Goal: Task Accomplishment & Management: Complete application form

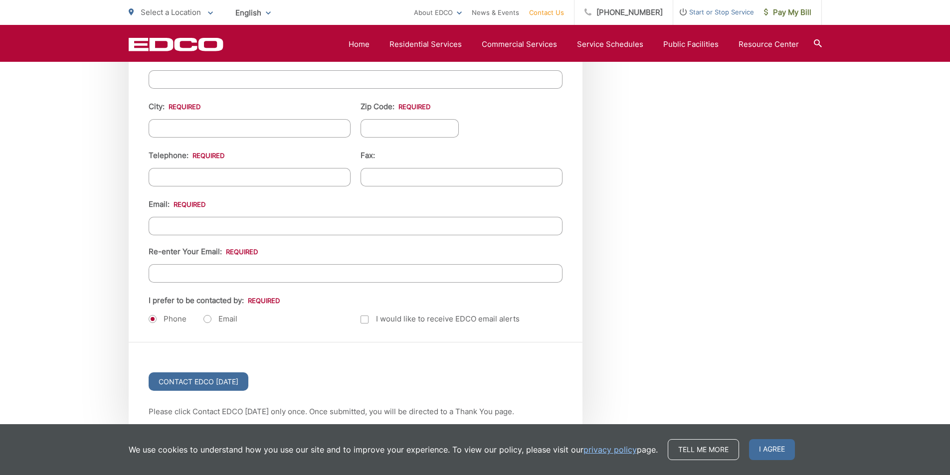
scroll to position [1149, 0]
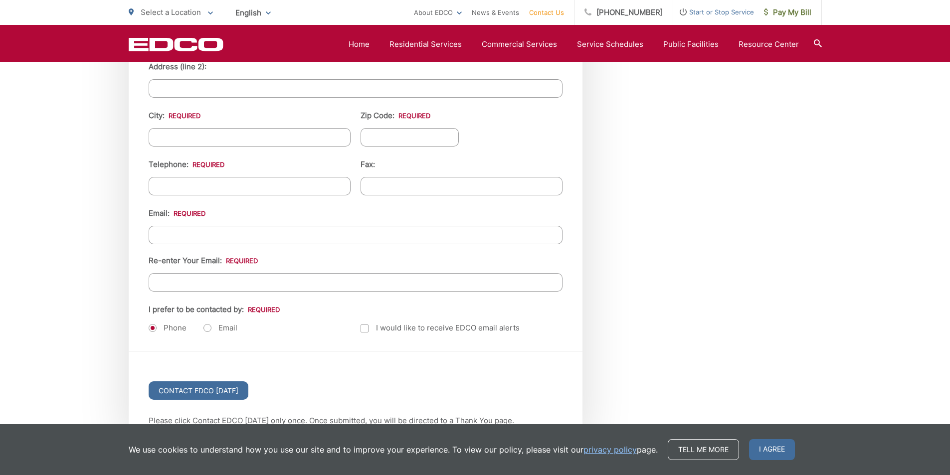
click at [207, 233] on input "Email *" at bounding box center [356, 235] width 414 height 18
type input "Lucy@Professionalcompanypages.com"
type input "Lucy"
type input "Howard"
type input "Professional Company Page"
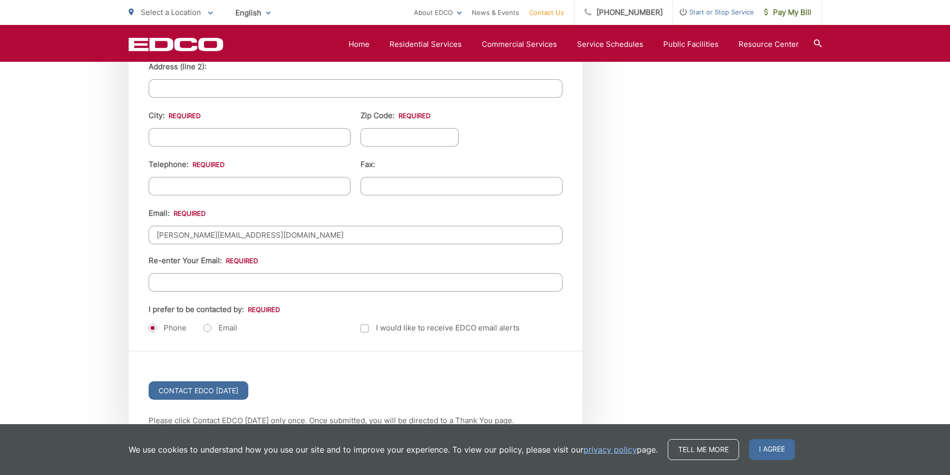
type input "101 Avenue of the Americas"
type input "New York"
type input "10013"
type input "8149805065"
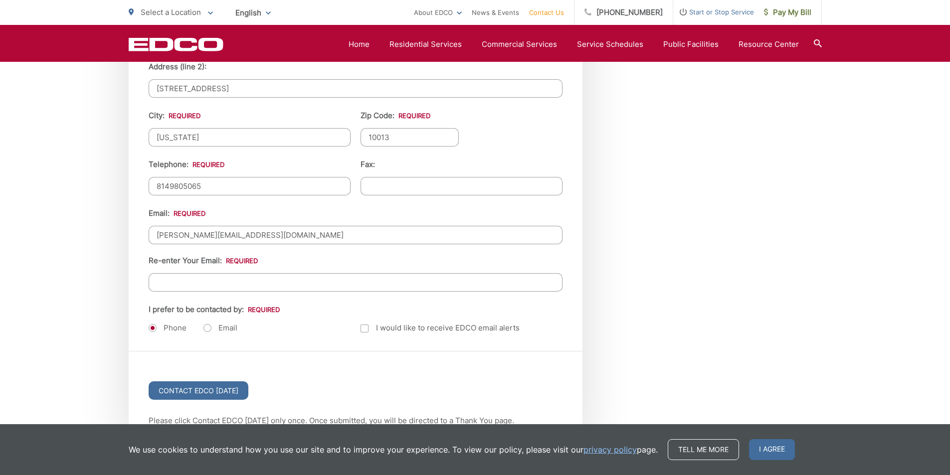
type input "Lucy@Professionalcompanypages.com"
type input "(814) 980-5065"
click at [210, 323] on label "Email" at bounding box center [220, 328] width 34 height 10
radio input "true"
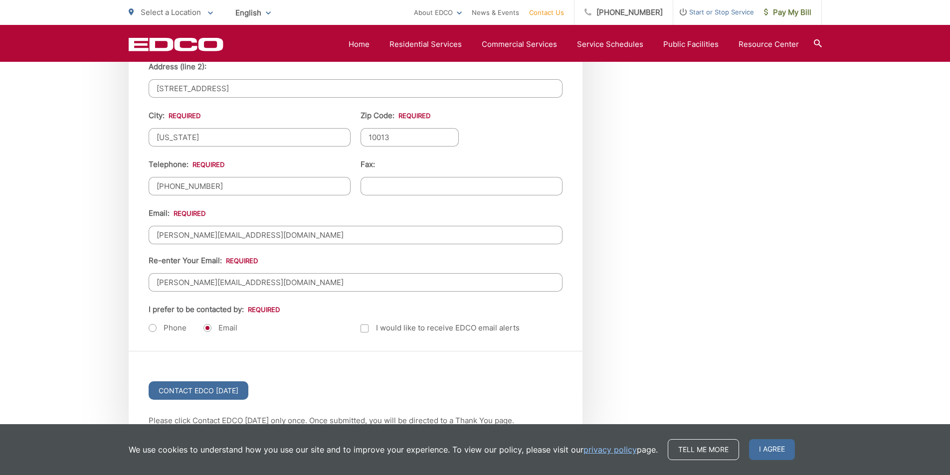
click at [386, 192] on ul "First Name: * Lucy Last Name: * Howard Title: Company: Professional Company Pag…" at bounding box center [356, 100] width 414 height 471
type input "(___) ___-____"
drag, startPoint x: 391, startPoint y: 180, endPoint x: 389, endPoint y: 191, distance: 11.1
click at [391, 184] on input "(___) ___-____" at bounding box center [461, 186] width 202 height 18
click at [459, 189] on input "(___) ___-____" at bounding box center [461, 186] width 202 height 18
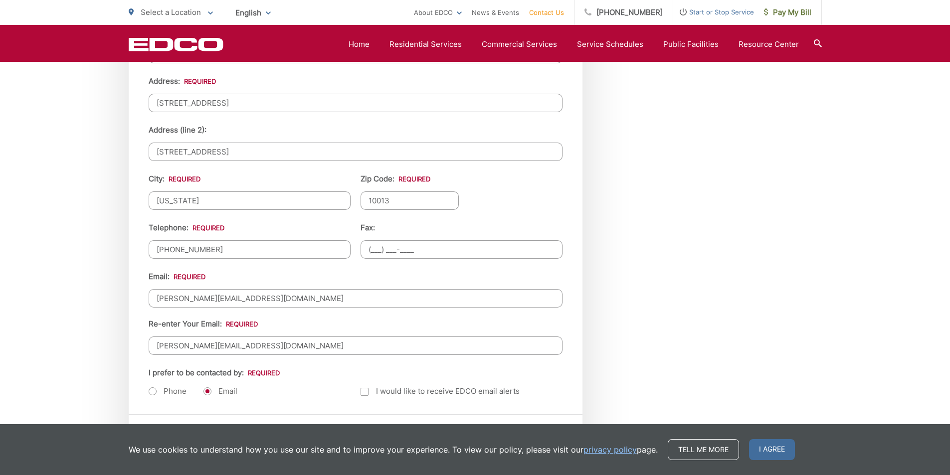
scroll to position [817, 0]
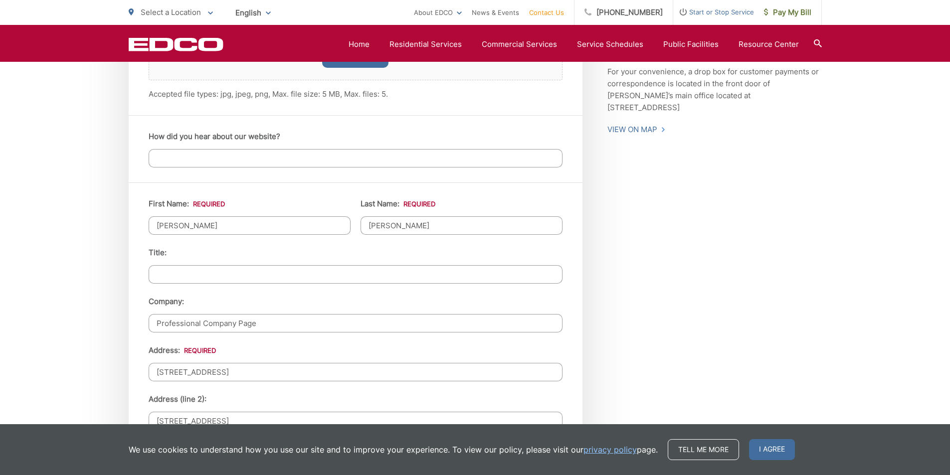
click at [217, 265] on input "Title:" at bounding box center [356, 274] width 414 height 18
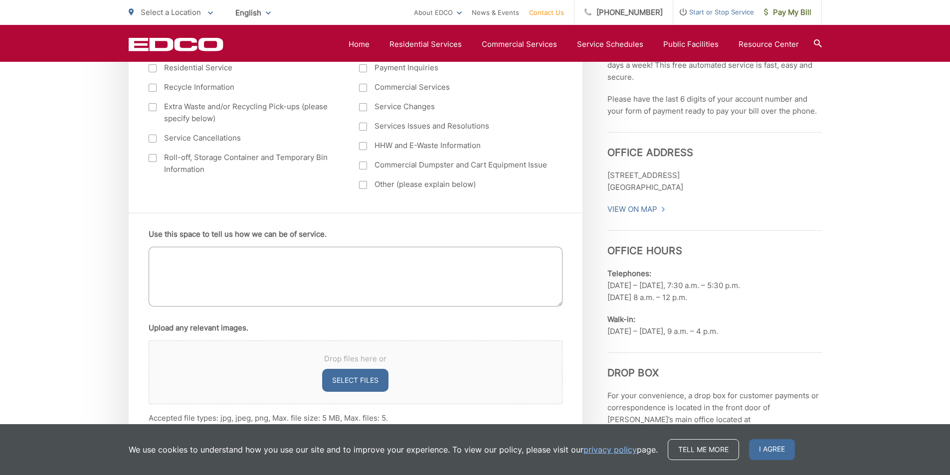
scroll to position [484, 0]
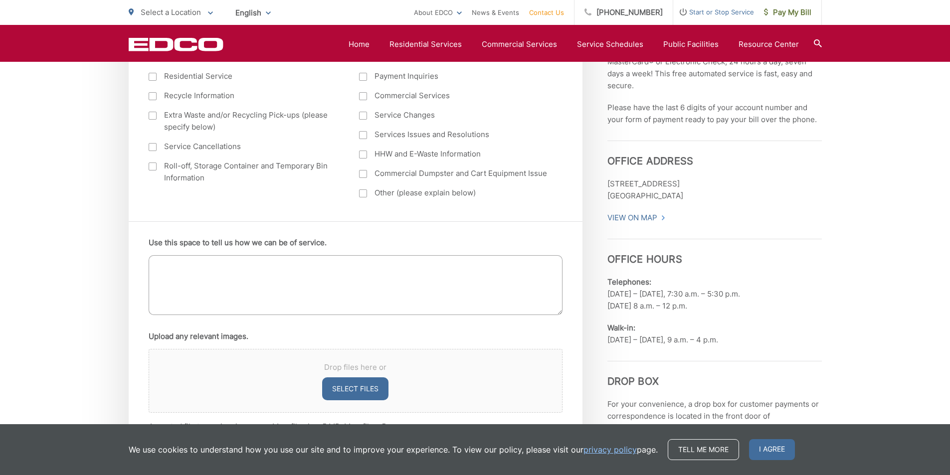
click at [225, 279] on textarea "Use this space to tell us how we can be of service." at bounding box center [356, 285] width 414 height 60
paste textarea "Wikipedia is considered to be the World’s most significant tool for reference m…"
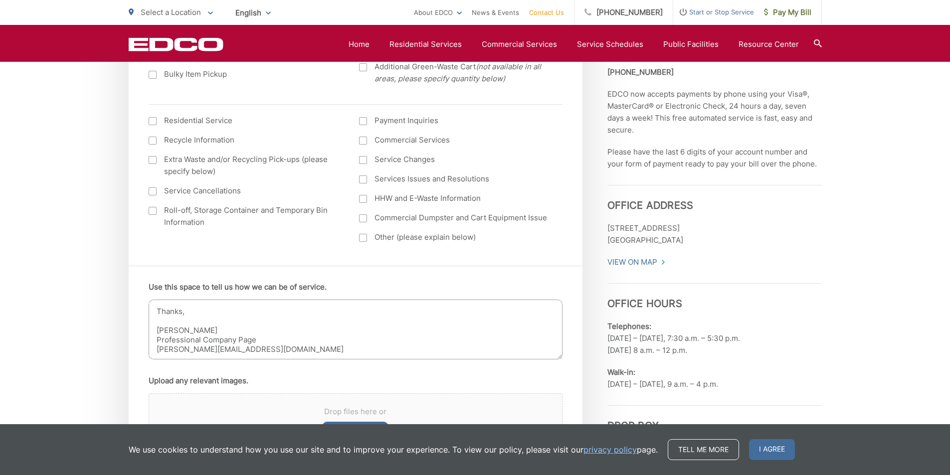
scroll to position [318, 0]
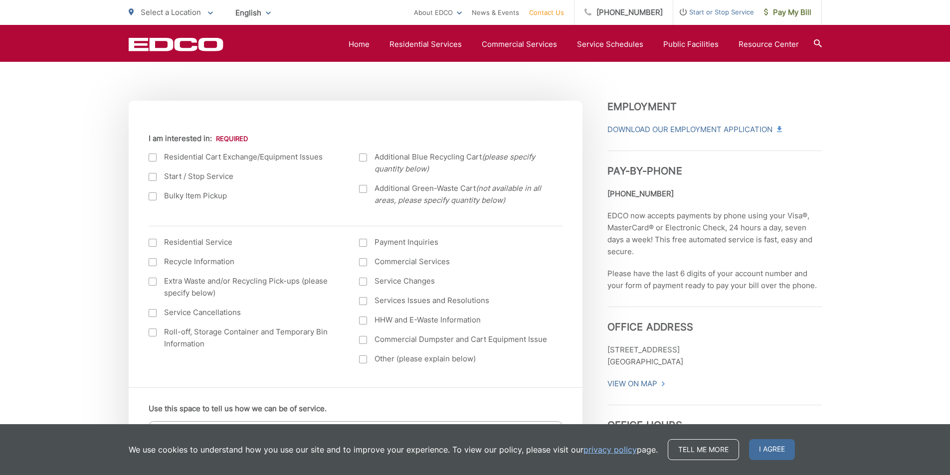
type textarea "Wikipedia is considered to be the World’s most significant tool for reference m…"
click at [375, 341] on label "Commercial Dumpster and Cart Equipment Issue" at bounding box center [454, 340] width 191 height 12
click at [0, 0] on input "Commercial Dumpster and Cart Equipment Issue" at bounding box center [0, 0] width 0 height 0
click at [376, 345] on label "Commercial Dumpster and Cart Equipment Issue" at bounding box center [454, 340] width 191 height 12
click at [0, 0] on input "Commercial Dumpster and Cart Equipment Issue" at bounding box center [0, 0] width 0 height 0
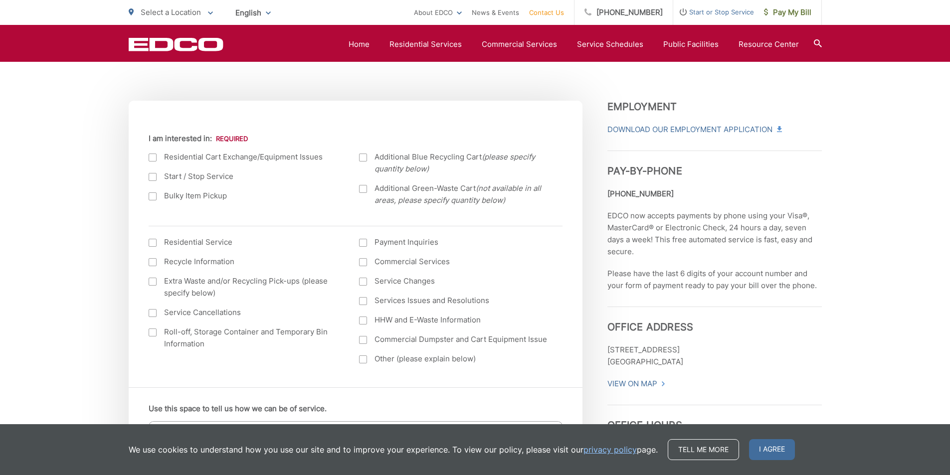
click at [375, 354] on label "Other (please explain below)" at bounding box center [454, 359] width 191 height 12
click at [0, 0] on input "Other (please explain below)" at bounding box center [0, 0] width 0 height 0
click at [370, 239] on label "Payment Inquiries" at bounding box center [454, 242] width 191 height 12
click at [0, 0] on input "Payment Inquiries" at bounding box center [0, 0] width 0 height 0
click at [376, 217] on ul "Current Location Alpine Bonita Bonsall Borrego Springs Boulevard Buena Park Cam…" at bounding box center [356, 253] width 414 height 240
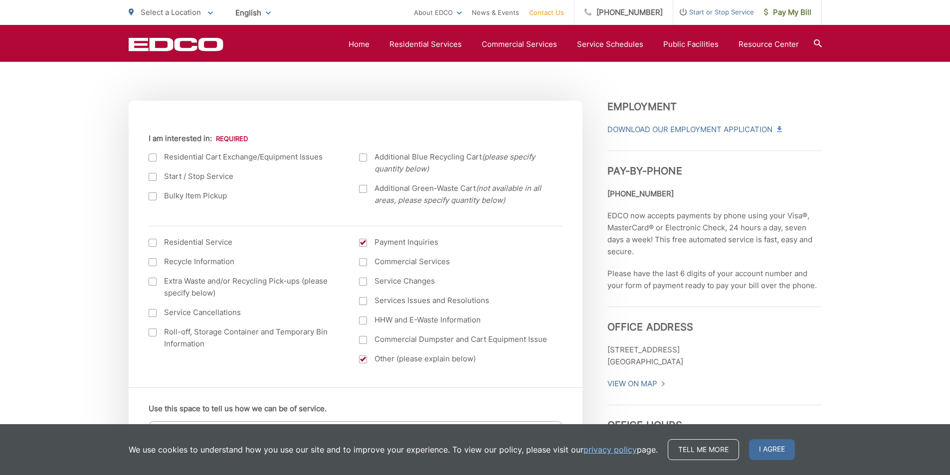
click at [382, 197] on em "(not available in all areas, please specify quantity below)" at bounding box center [457, 193] width 167 height 21
click at [0, 0] on input "Additional Green-Waste Cart (not available in all areas, please specify quantit…" at bounding box center [0, 0] width 0 height 0
click at [200, 352] on ul "Residential Service Recycle Information Extra Waste and/or Recycling Pick-ups (…" at bounding box center [356, 304] width 414 height 136
click at [197, 337] on label "Roll-off, Storage Container and Temporary Bin Information" at bounding box center [244, 338] width 191 height 24
click at [0, 0] on input "Roll-off, Storage Container and Temporary Bin Information" at bounding box center [0, 0] width 0 height 0
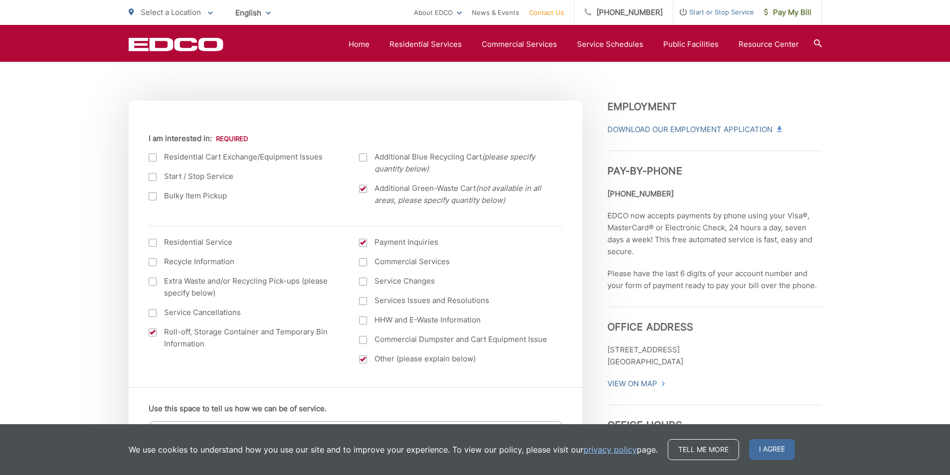
drag, startPoint x: 181, startPoint y: 202, endPoint x: 192, endPoint y: 192, distance: 14.8
click at [181, 201] on ul "Residential Cart Exchange/Equipment Issues Start / Stop Service Bulky Item Pick…" at bounding box center [356, 182] width 414 height 63
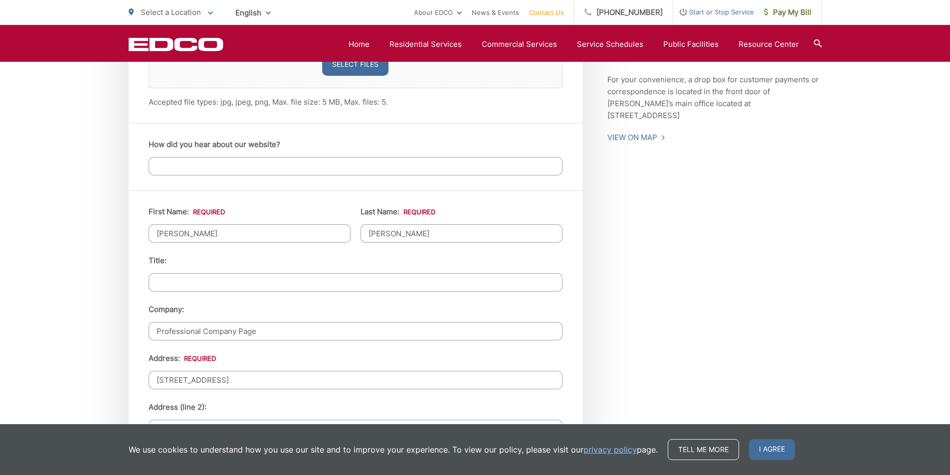
scroll to position [817, 0]
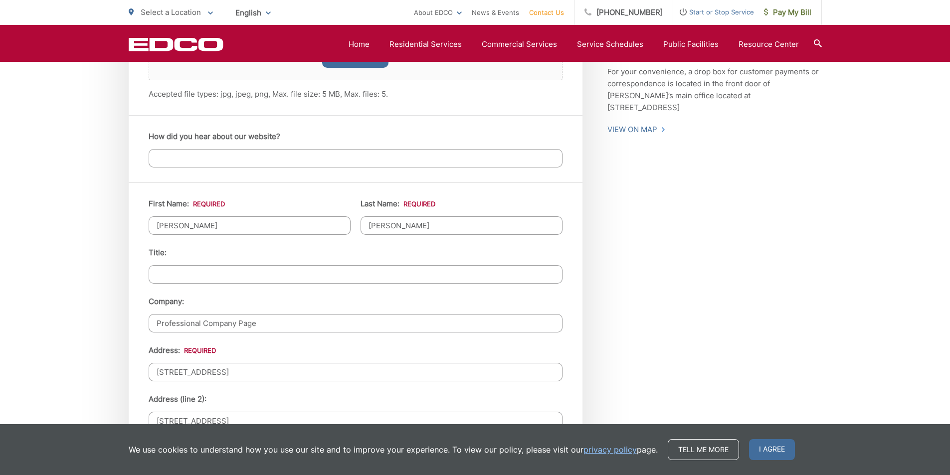
click at [205, 158] on input "How did you hear about our website?" at bounding box center [356, 158] width 414 height 18
type input "google"
click at [196, 287] on ul "First Name: * Lucy Last Name: * Howard Title: Company: Professional Company Pag…" at bounding box center [356, 433] width 414 height 471
click at [193, 266] on input "Title:" at bounding box center [356, 274] width 414 height 18
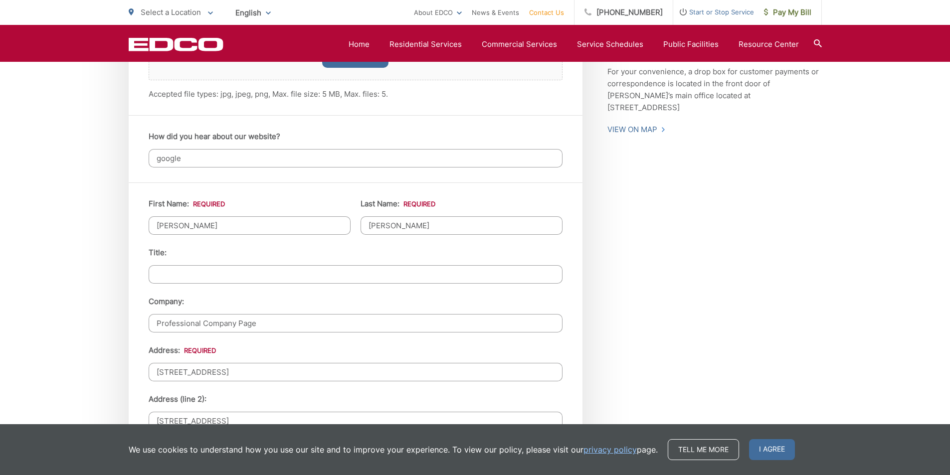
click at [194, 274] on input "Title:" at bounding box center [356, 274] width 414 height 18
click at [197, 263] on li "Title:" at bounding box center [356, 265] width 414 height 37
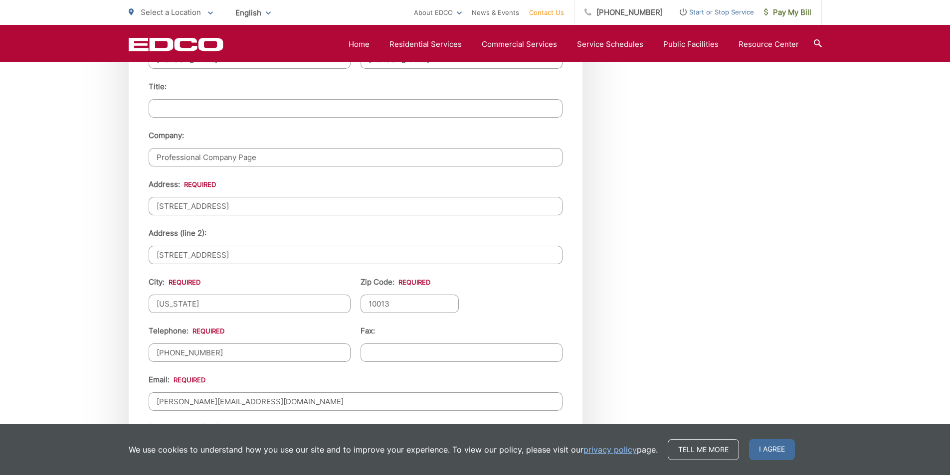
paste input "Sales Executive"
click at [212, 101] on input "Title:" at bounding box center [356, 108] width 414 height 18
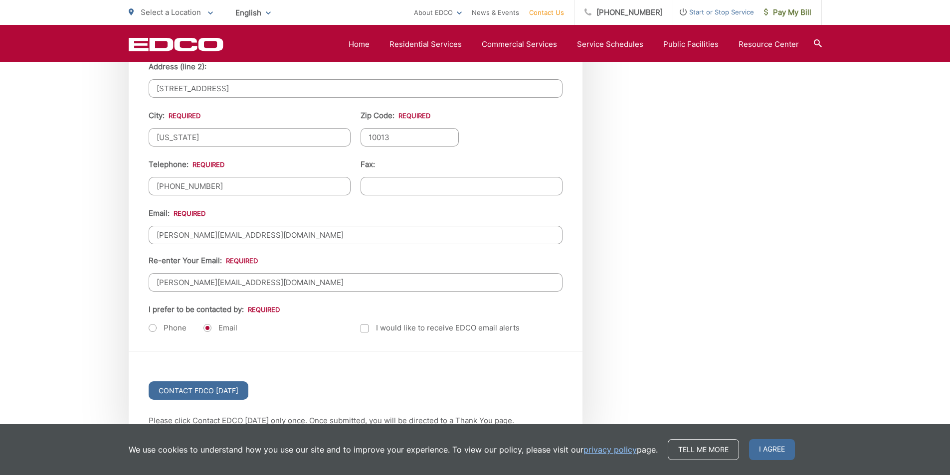
type input "Sales Executive"
click at [401, 322] on label "I would like to receive EDCO email alerts" at bounding box center [439, 328] width 159 height 12
click at [0, 0] on input "Email Alerts" at bounding box center [0, 0] width 0 height 0
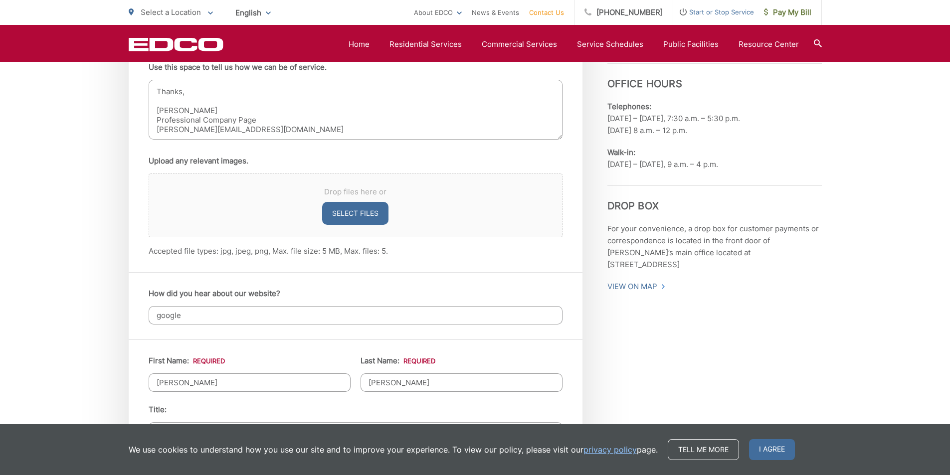
scroll to position [651, 0]
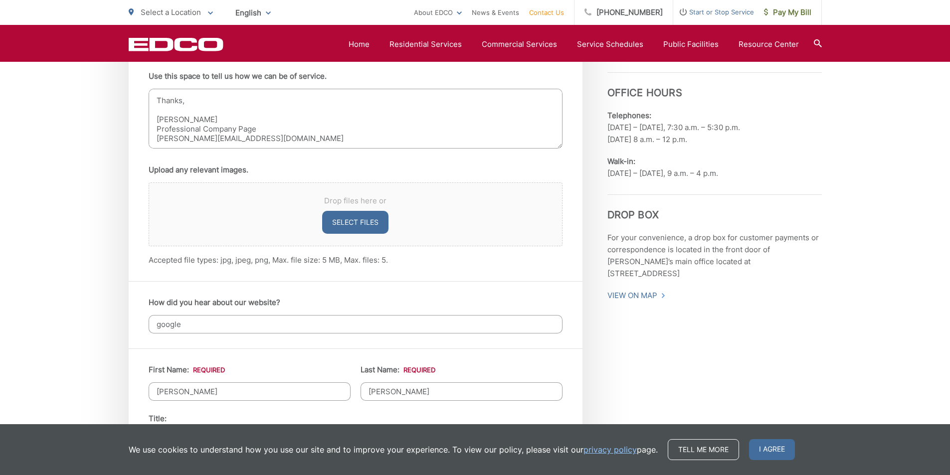
click at [251, 129] on textarea "Wikipedia is considered to be the World’s most significant tool for reference m…" at bounding box center [356, 119] width 414 height 60
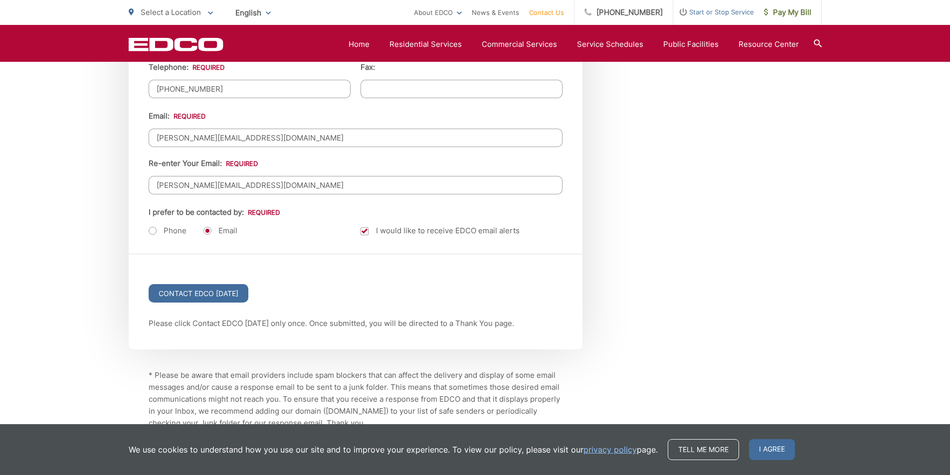
scroll to position [1315, 0]
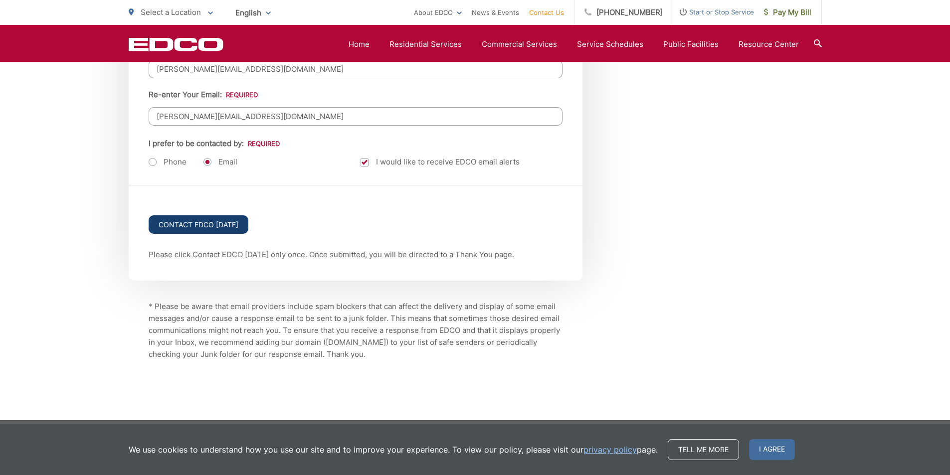
click at [204, 215] on input "Contact EDCO Today" at bounding box center [199, 224] width 100 height 18
